Goal: Contribute content: Add original content to the website for others to see

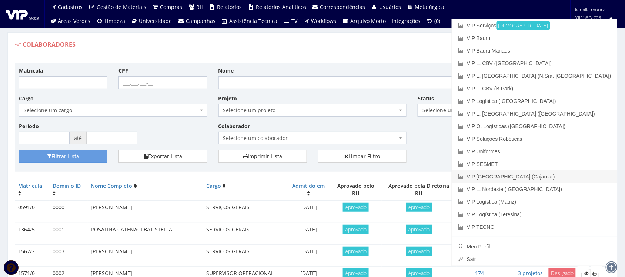
click at [576, 176] on link "VIP [GEOGRAPHIC_DATA] (Cajamar)" at bounding box center [534, 176] width 165 height 13
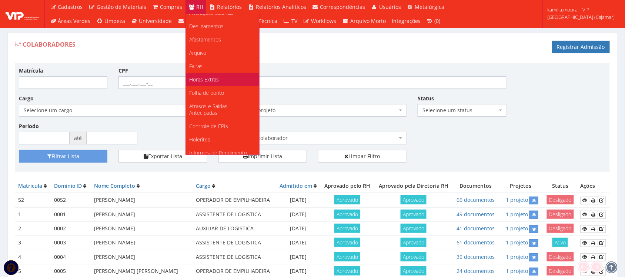
scroll to position [139, 0]
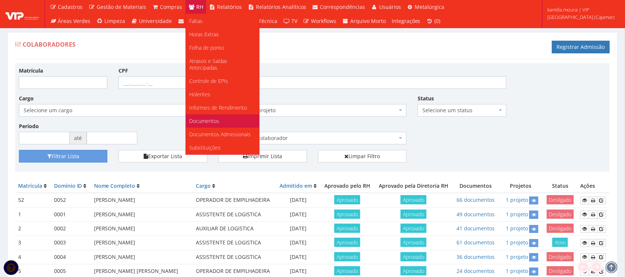
click at [213, 117] on span "Documentos" at bounding box center [204, 120] width 30 height 7
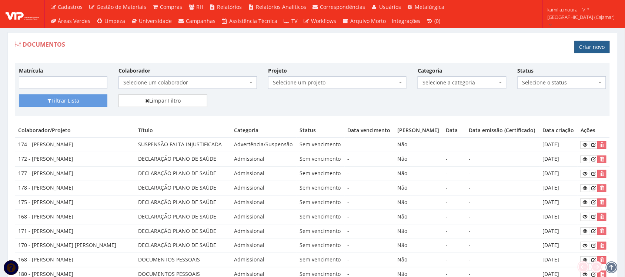
click at [586, 47] on link "Criar novo" at bounding box center [591, 47] width 35 height 13
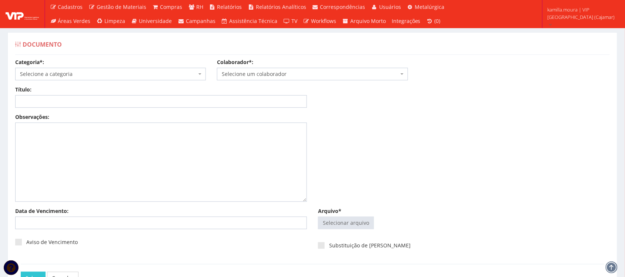
click at [145, 69] on span "Selecione a categoria" at bounding box center [110, 74] width 191 height 13
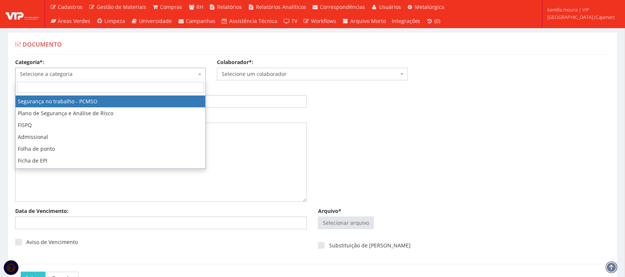
scroll to position [46, 0]
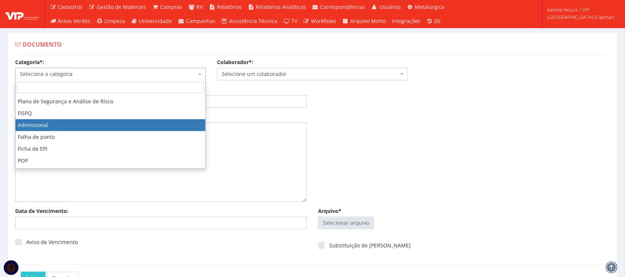
select select "admissional"
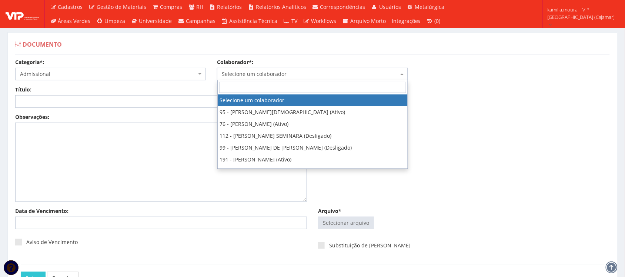
click at [232, 69] on span "Selecione um colaborador" at bounding box center [312, 74] width 191 height 13
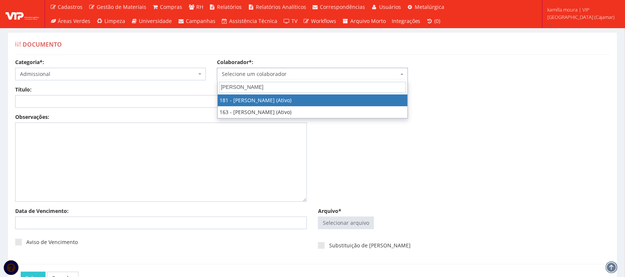
type input "diego va"
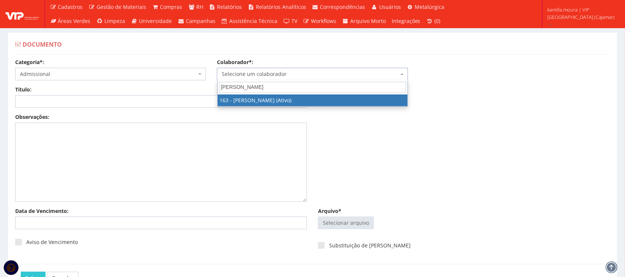
select select "4041"
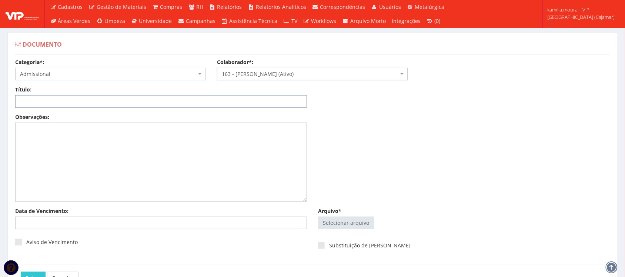
click at [178, 98] on input "Título:" at bounding box center [161, 101] width 292 height 13
type input "d"
drag, startPoint x: 85, startPoint y: 106, endPoint x: 0, endPoint y: 96, distance: 85.6
click at [0, 96] on div "Documento Categoria*: Selecione a categoria Aso Segurança no trabalho - PGR Seg…" at bounding box center [312, 166] width 625 height 297
type input "COMUNICADO DE COBRANÇA - 4X $200,00"
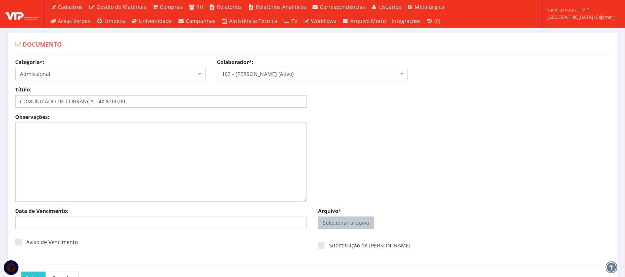
click at [350, 221] on input "Arquivo*" at bounding box center [345, 223] width 55 height 12
type input "C:\fakepath\Adobe Scan 11 de set. de 2025 (2).pdf"
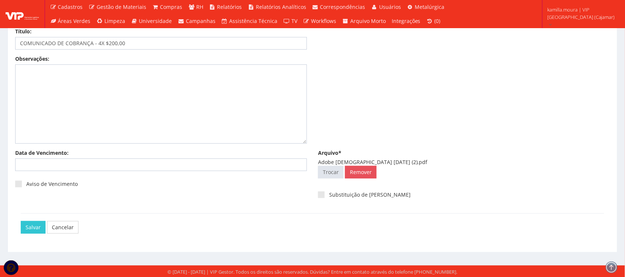
scroll to position [60, 0]
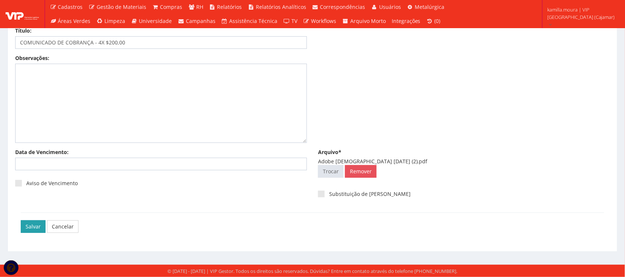
click at [31, 232] on input "Salvar" at bounding box center [33, 226] width 25 height 13
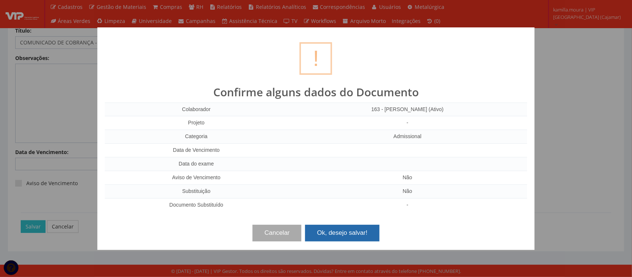
click at [340, 229] on button "Ok, desejo salvar!" at bounding box center [342, 233] width 74 height 16
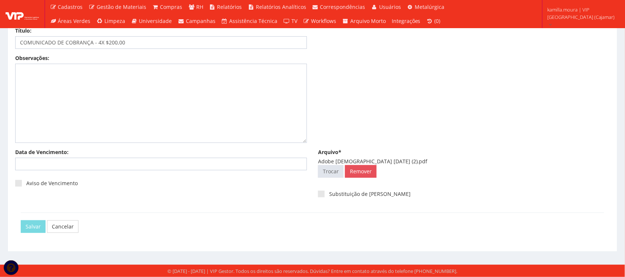
click at [340, 229] on div "Cancelar" at bounding box center [315, 226] width 589 height 13
